Goal: Information Seeking & Learning: Learn about a topic

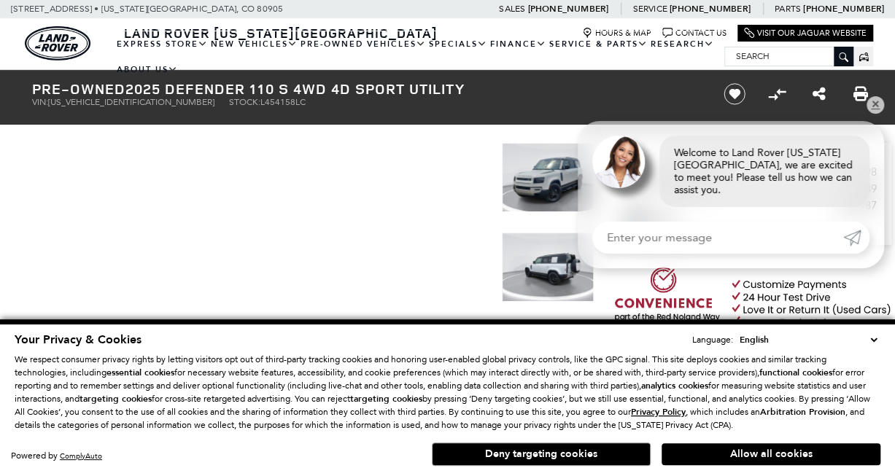
click at [736, 333] on select "English Spanish / Español English / United Kingdom Korean / 한국어 Vietnamese / Ti…" at bounding box center [808, 340] width 144 height 15
click at [871, 343] on select "English Spanish / Español English / United Kingdom Korean / 한국어 Vietnamese / Ti…" at bounding box center [808, 340] width 144 height 15
click at [872, 114] on link "✕" at bounding box center [876, 105] width 18 height 18
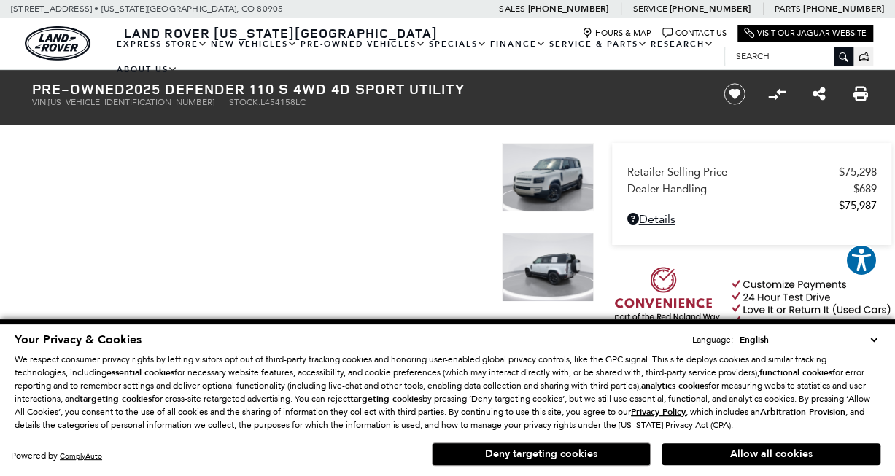
click at [736, 333] on select "English Spanish / Español English / United Kingdom Korean / 한국어 Vietnamese / Ti…" at bounding box center [808, 340] width 144 height 15
click option "English" at bounding box center [0, 0] width 0 height 0
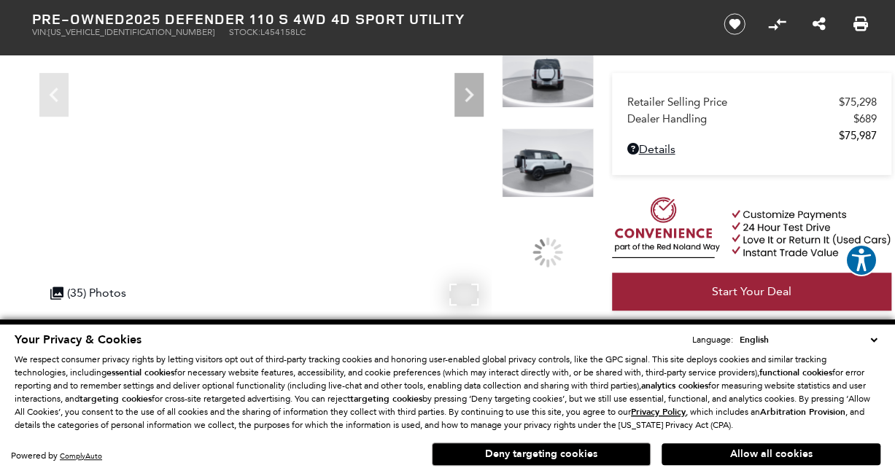
scroll to position [309, 0]
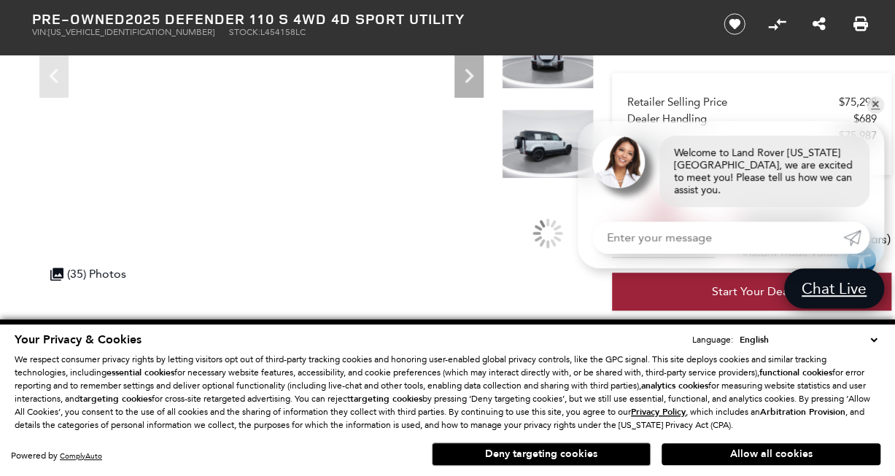
scroll to position [309, 0]
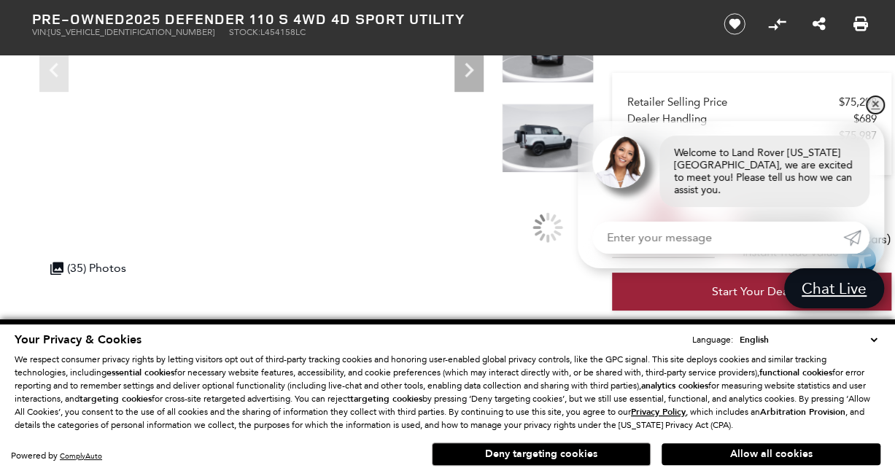
click at [875, 114] on link "✕" at bounding box center [876, 105] width 18 height 18
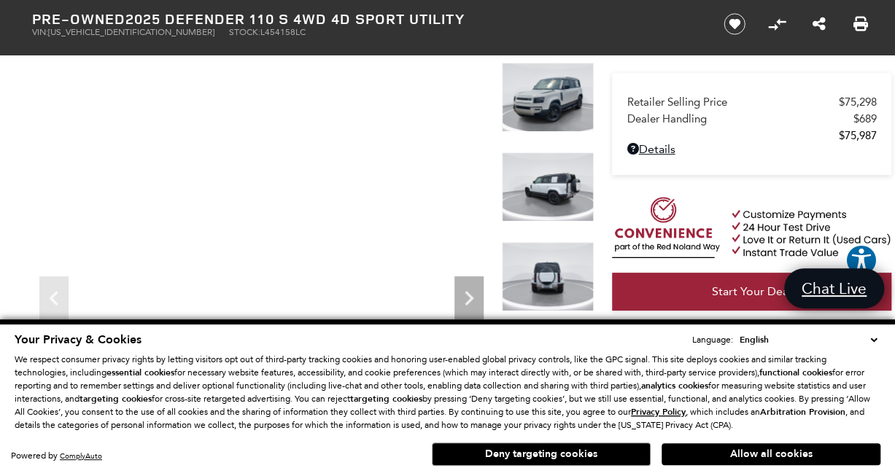
scroll to position [77, 0]
